Goal: Check status: Check status

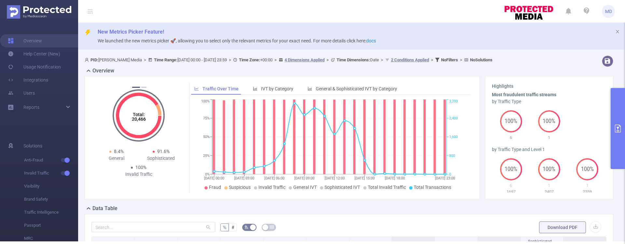
scroll to position [133, 0]
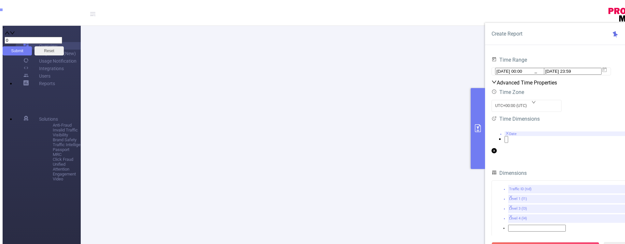
scroll to position [80, 0]
click at [42, 13] on img at bounding box center [41, 15] width 64 height 13
click at [544, 75] on input "[DATE] 23:59" at bounding box center [573, 71] width 58 height 7
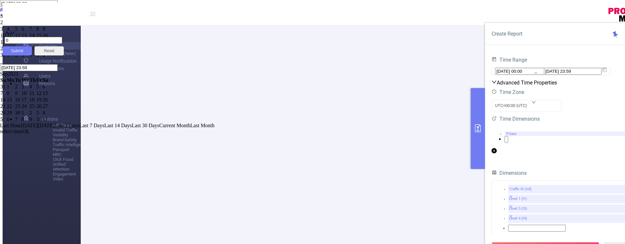
click at [36, 45] on td "21" at bounding box center [32, 42] width 7 height 7
click at [29, 45] on div "20" at bounding box center [24, 42] width 7 height 6
type input "[DATE] 00:00"
type input "[DATE] 23:59"
type input "[DATE] 00:00"
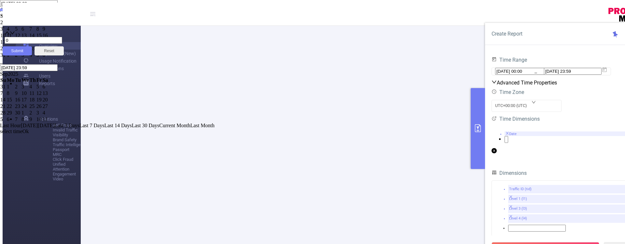
type input "[DATE] 23:59"
click at [29, 45] on div "20" at bounding box center [24, 42] width 7 height 6
click at [29, 140] on link "Ok" at bounding box center [25, 137] width 7 height 6
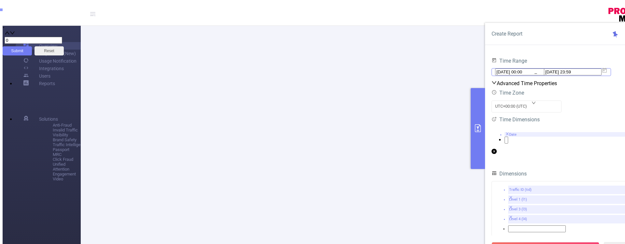
click at [524, 78] on div "[DATE] 00:00 _ [DATE] 23:59" at bounding box center [562, 71] width 140 height 11
click at [519, 75] on input "[DATE] 00:00" at bounding box center [524, 71] width 58 height 7
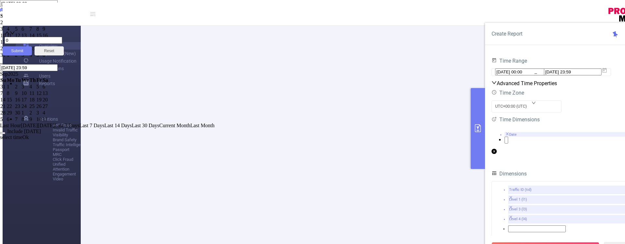
click at [29, 45] on div "20" at bounding box center [24, 42] width 7 height 6
type input "[DATE] 23:59"
click at [29, 140] on link "Ok" at bounding box center [25, 137] width 7 height 6
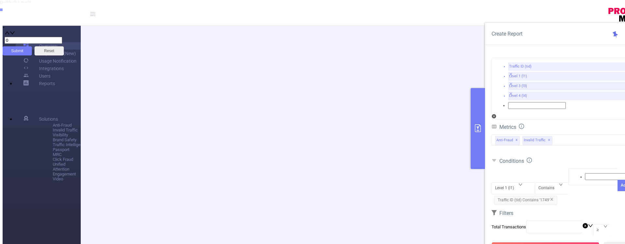
click at [554, 195] on span "Traffic ID (tid) Contains '1749'" at bounding box center [525, 199] width 63 height 9
click at [553, 197] on icon "icon: close" at bounding box center [552, 199] width 4 height 4
click at [575, 173] on div at bounding box center [593, 177] width 42 height 8
type input "2409"
click at [618, 192] on button "Add" at bounding box center [625, 197] width 14 height 11
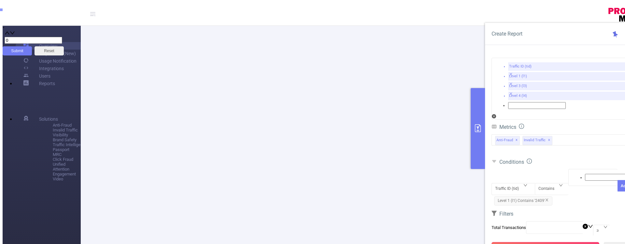
click at [566, 242] on button "Run Report" at bounding box center [546, 248] width 108 height 12
